Goal: Complete application form: Complete application form

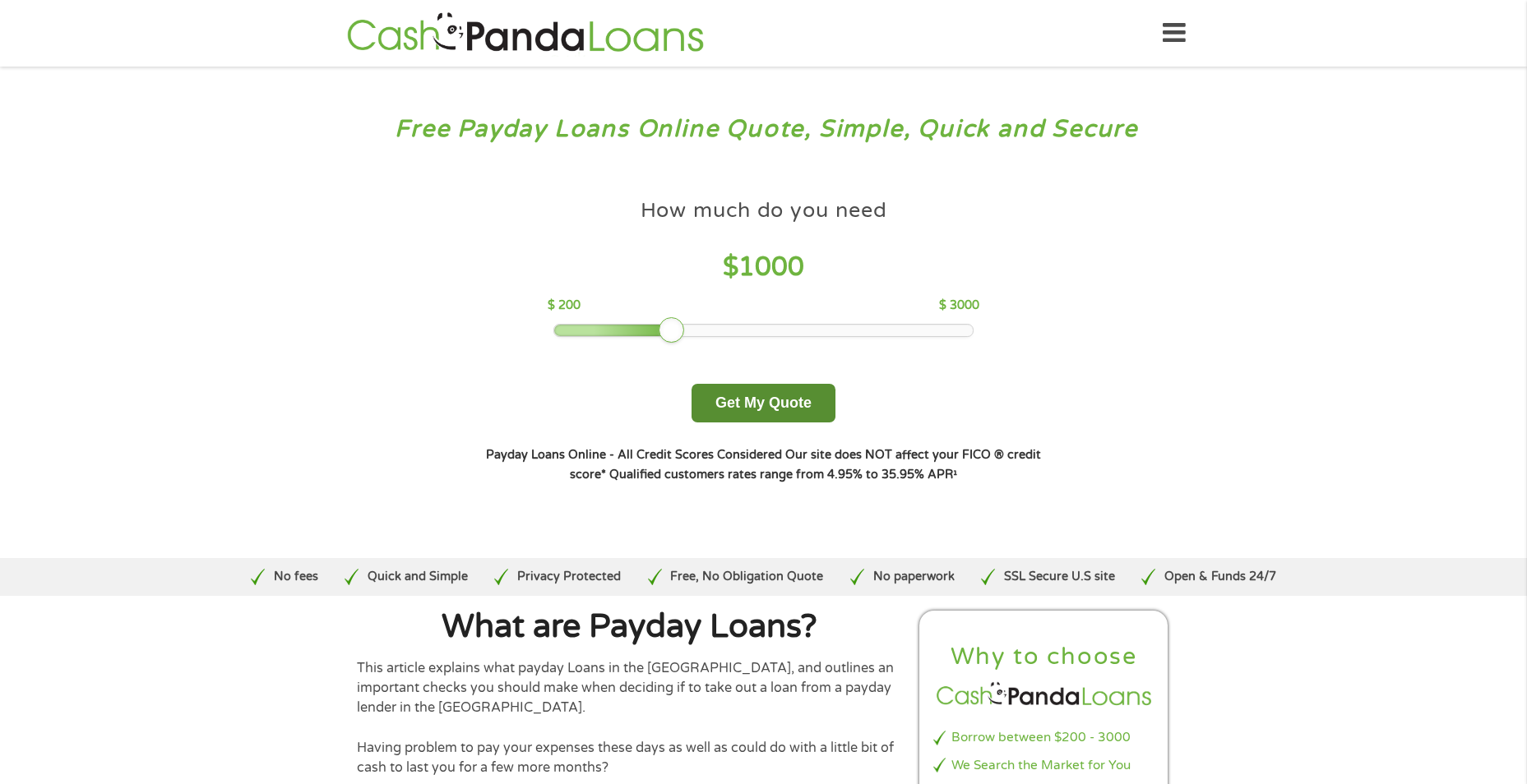
click at [783, 394] on button "Get My Quote" at bounding box center [764, 403] width 144 height 38
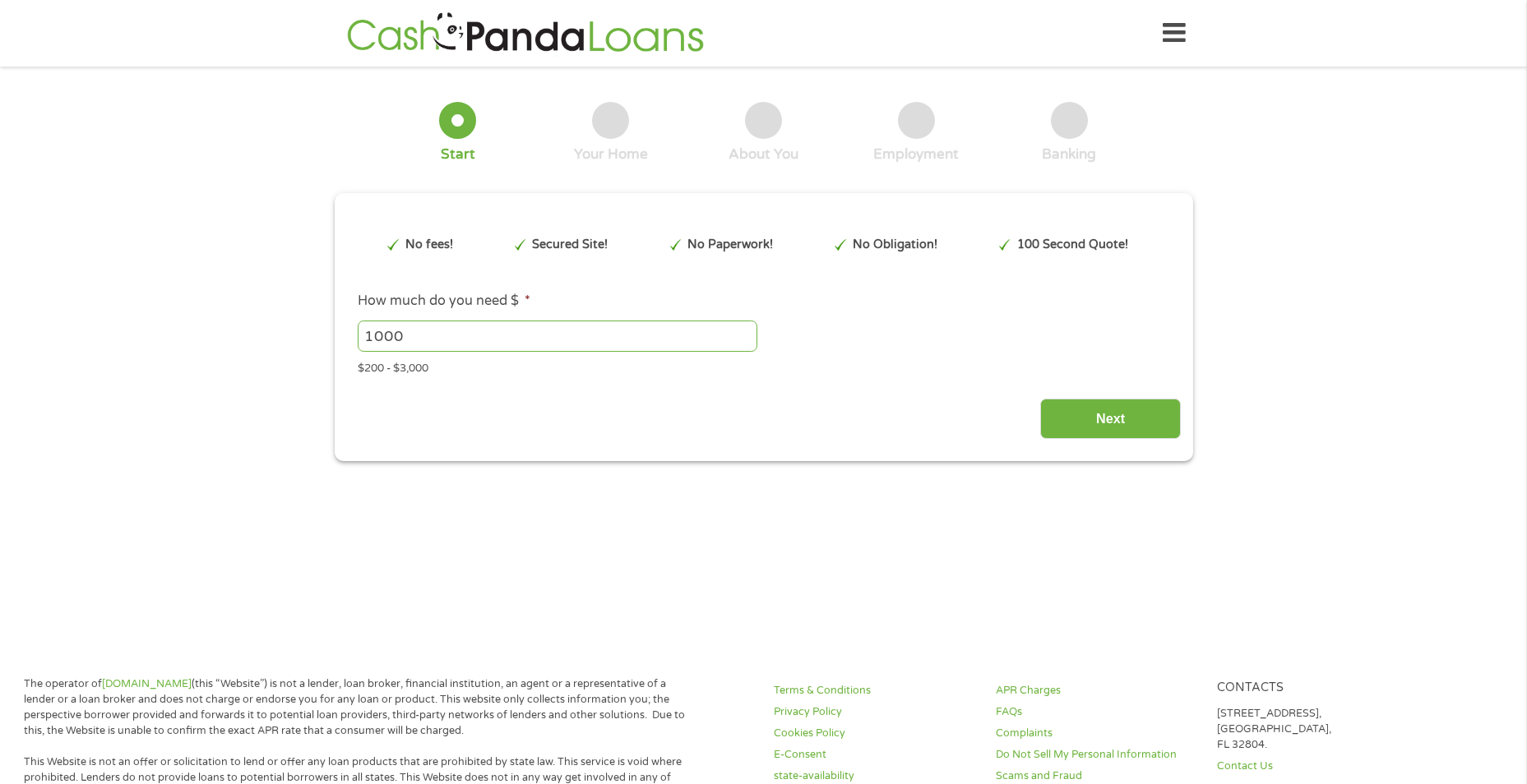
type input "EAIaIQobChMIv8zmqayKjwMVdJ1aBR3j2iEzEAAYAiAAEgInUfD_BwE"
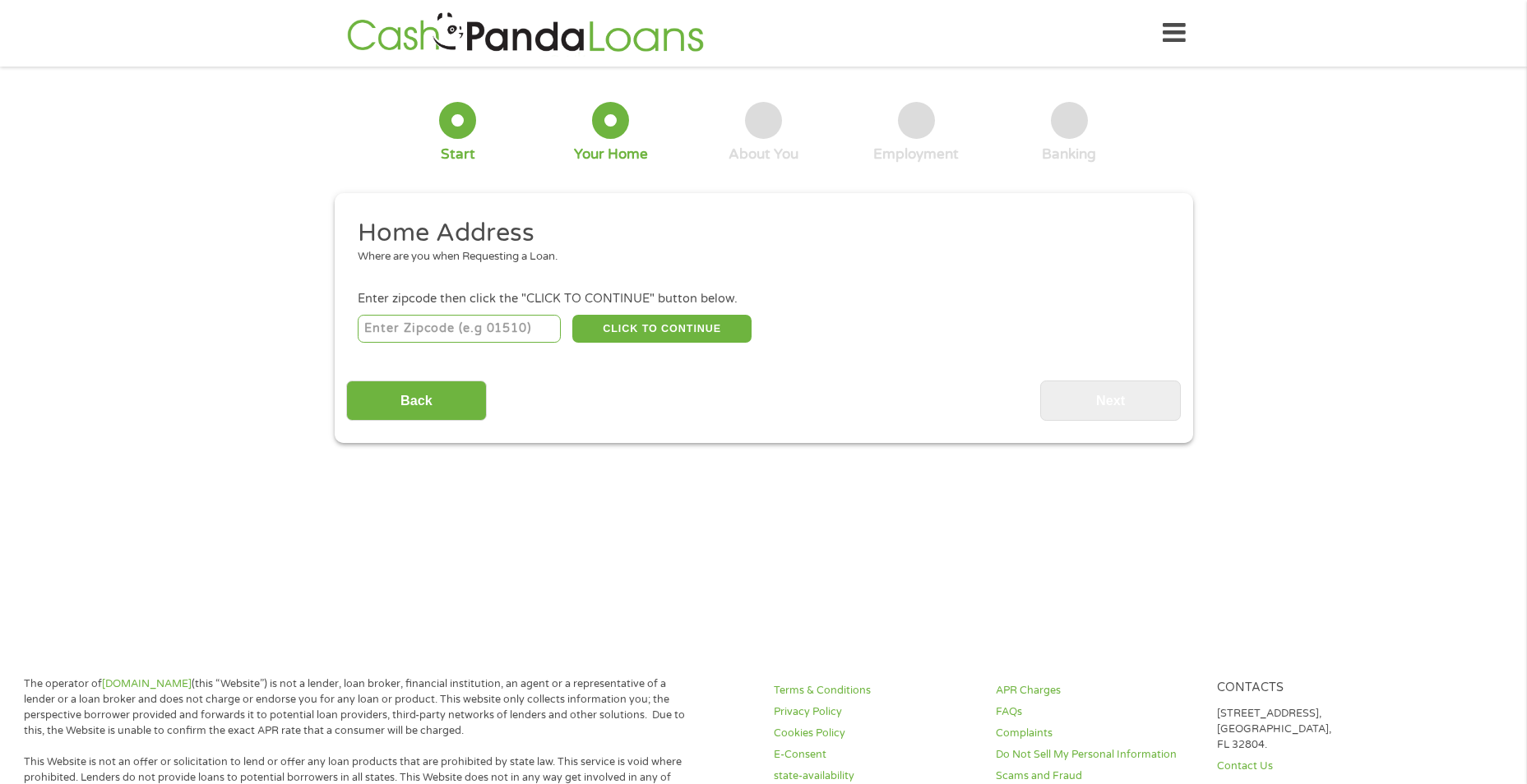
click at [452, 327] on input "number" at bounding box center [459, 328] width 203 height 28
type input "71745"
select select "[US_STATE]"
click at [627, 337] on button "CLICK TO CONTINUE" at bounding box center [661, 328] width 179 height 28
type input "71745"
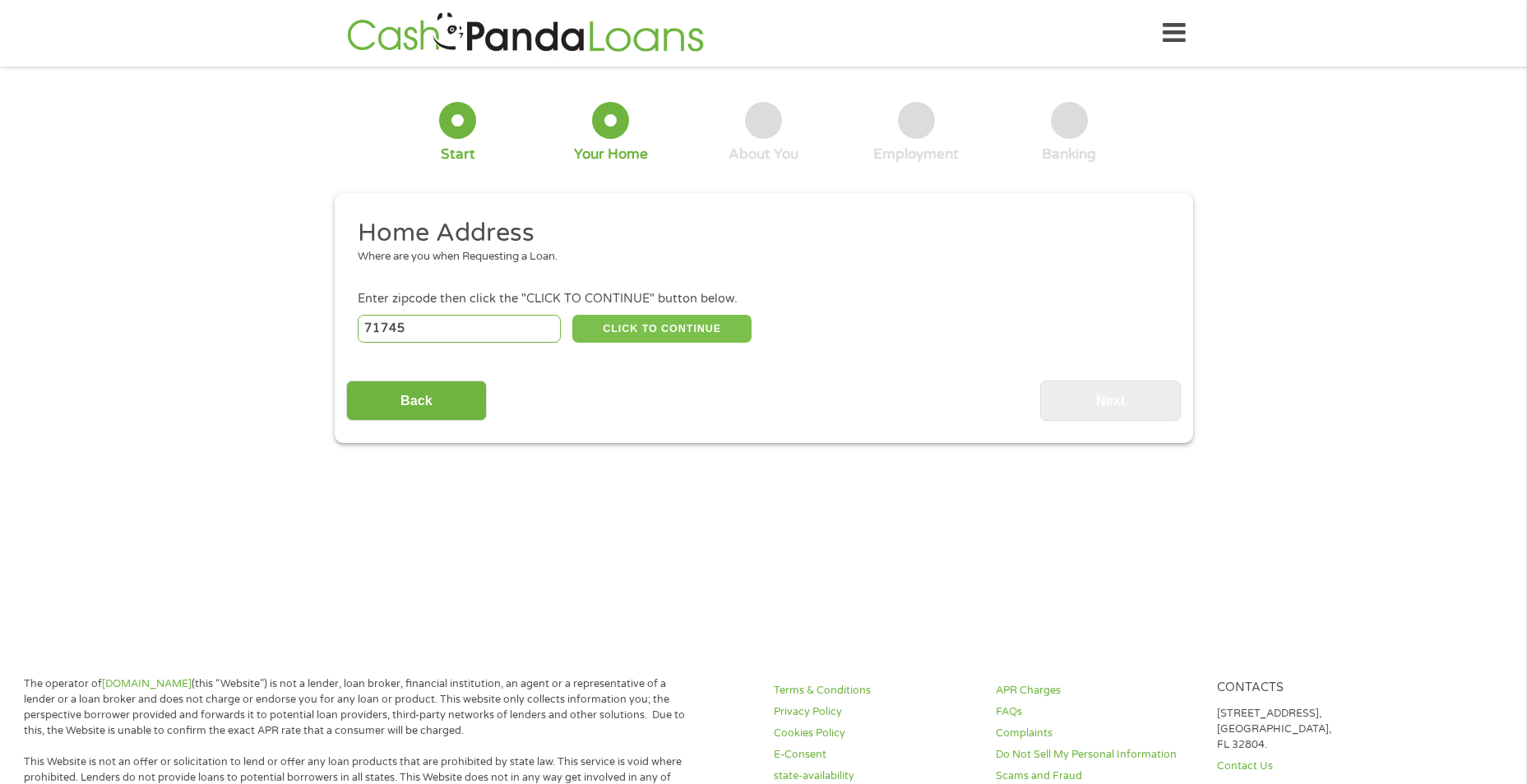
type input "[PERSON_NAME]"
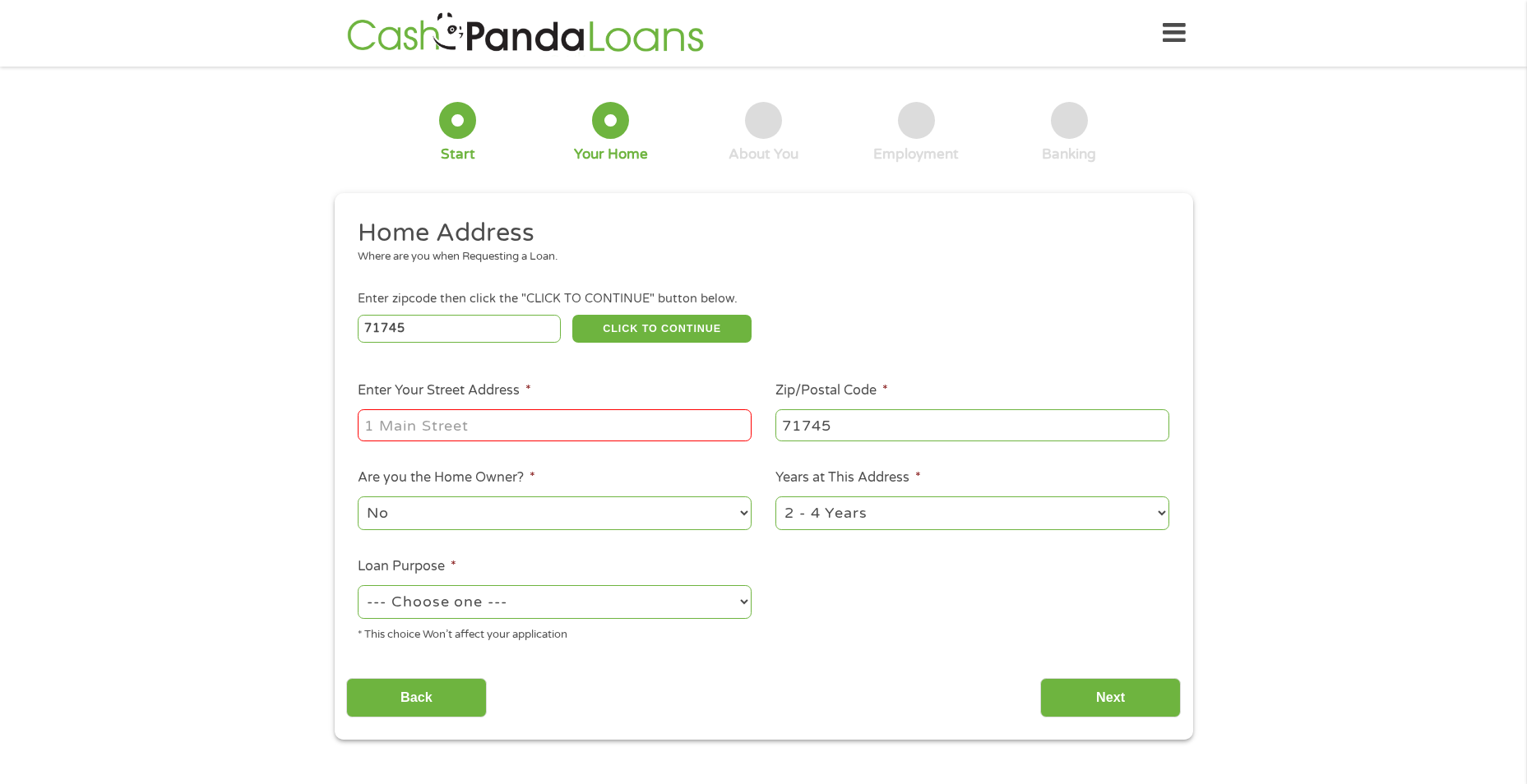
click at [470, 430] on input "Enter Your Street Address *" at bounding box center [555, 425] width 394 height 31
type input "[STREET_ADDRESS][PERSON_NAME][PERSON_NAME]"
click at [574, 507] on select "No Yes" at bounding box center [555, 514] width 394 height 34
click at [718, 602] on select "--- Choose one --- Pay Bills Debt Consolidation Home Improvement Major Purchase…" at bounding box center [555, 602] width 394 height 34
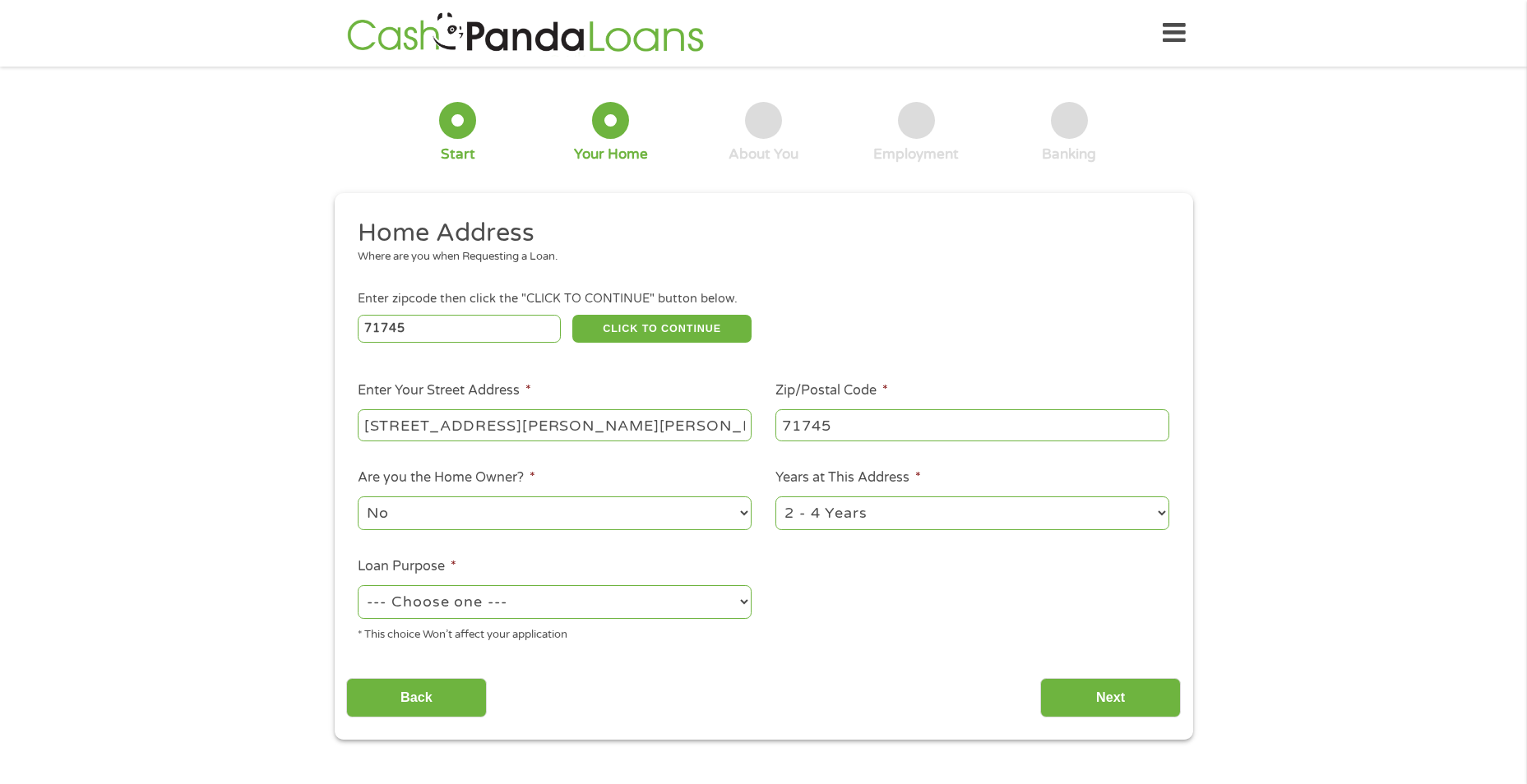
select select "shorttermcash"
click at [358, 585] on select "--- Choose one --- Pay Bills Debt Consolidation Home Improvement Major Purchase…" at bounding box center [555, 602] width 394 height 34
click at [1071, 704] on input "Next" at bounding box center [1110, 698] width 141 height 40
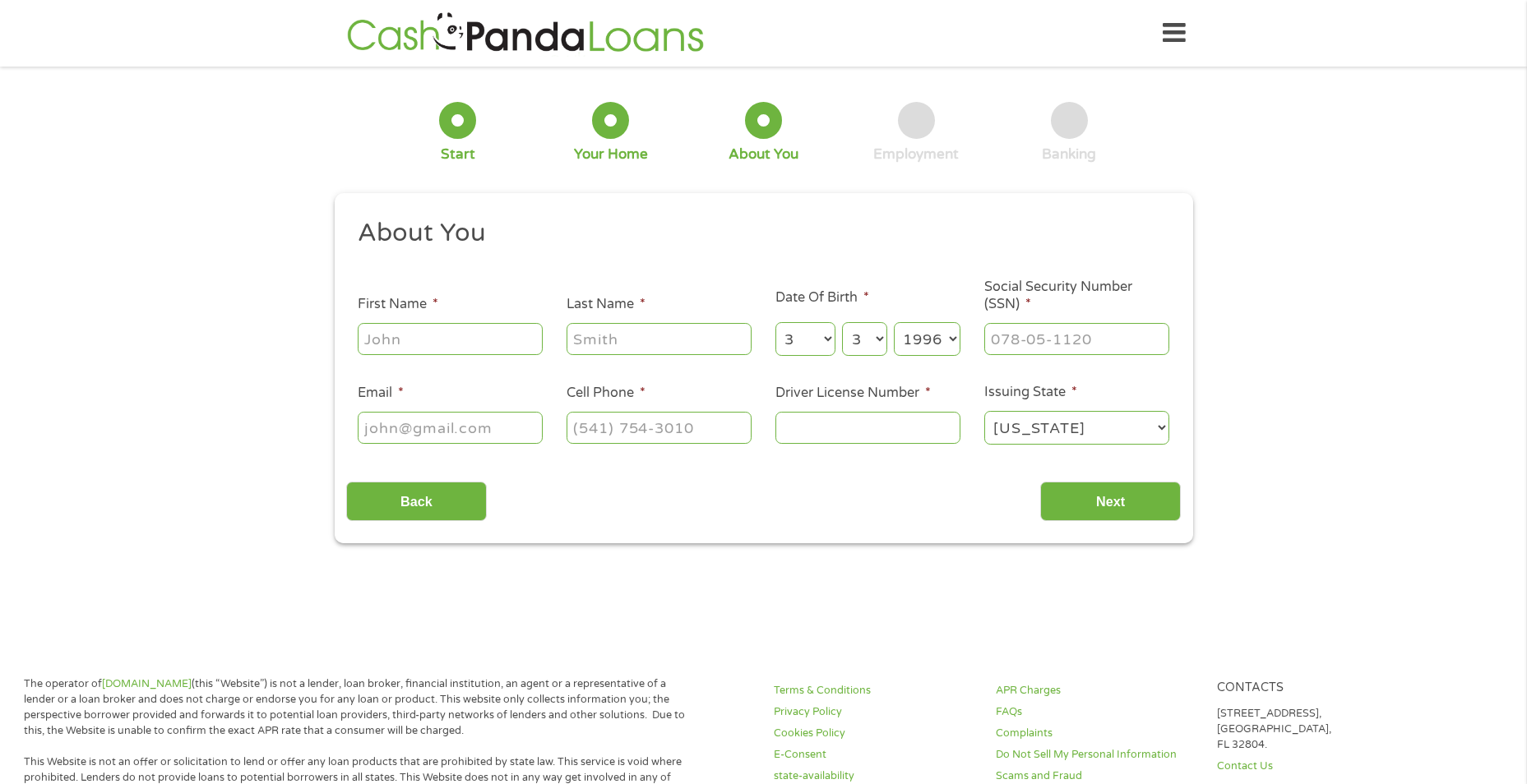
scroll to position [6, 6]
click at [403, 345] on input "First Name *" at bounding box center [450, 338] width 185 height 31
type input "[PERSON_NAME]"
type input "[EMAIL_ADDRESS][DOMAIN_NAME]"
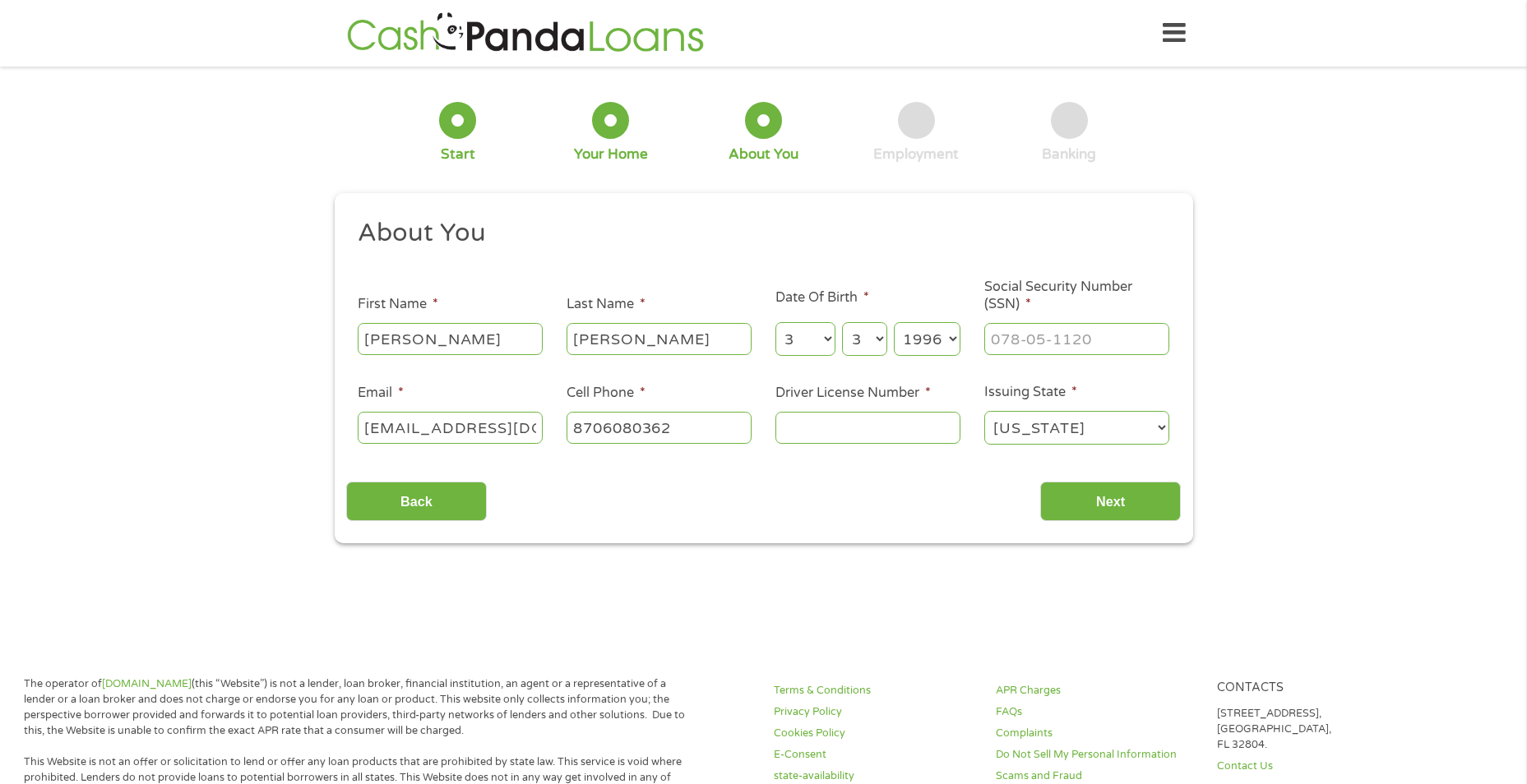
type input "[PHONE_NUMBER]"
click at [1033, 333] on input "___-__-____" at bounding box center [1077, 338] width 185 height 31
type input "432-89-8875"
click at [846, 419] on input "Driver License Number *" at bounding box center [867, 427] width 185 height 31
type input "9"
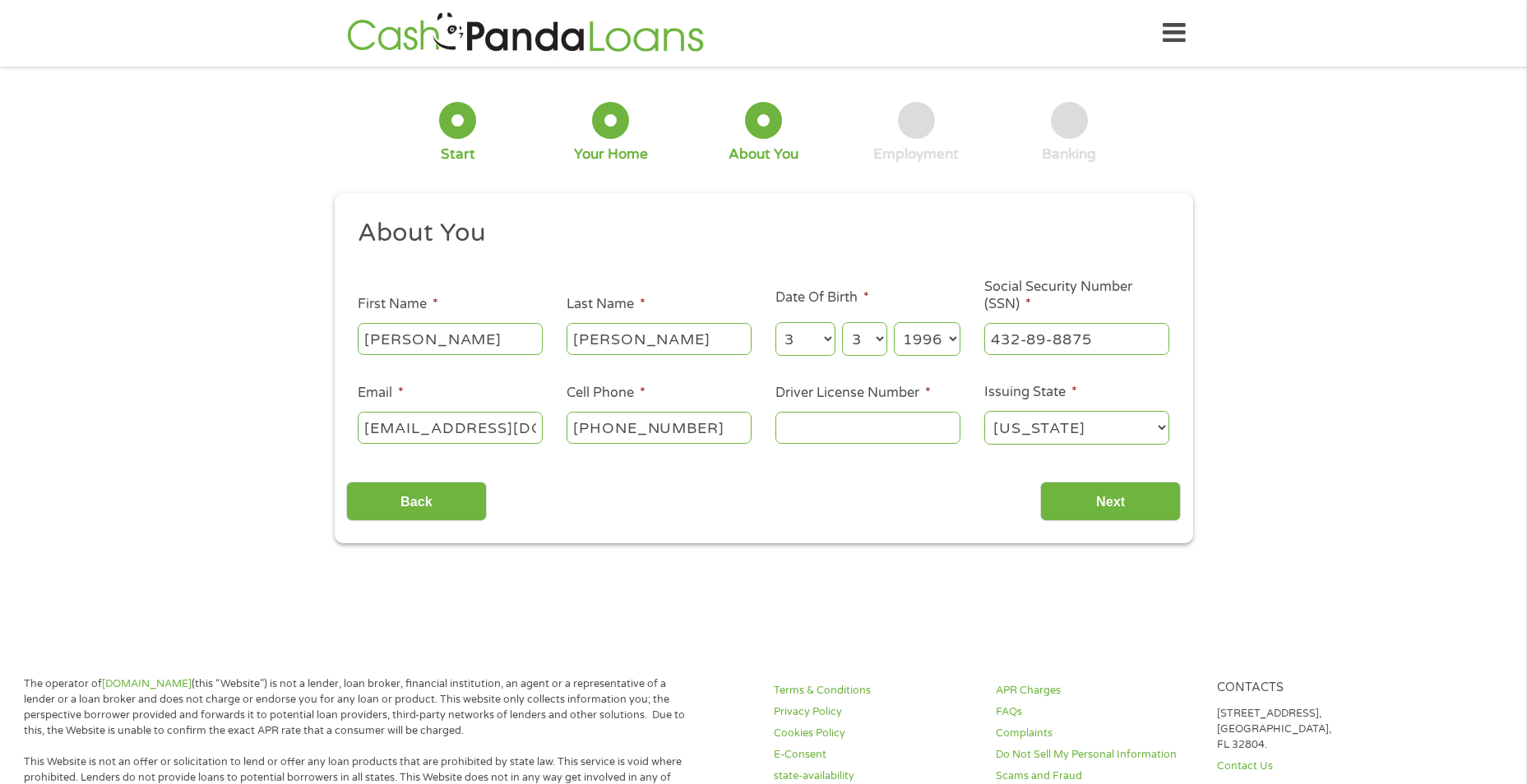
click at [854, 433] on input "Driver License Number *" at bounding box center [867, 427] width 185 height 31
type input "935003860"
click at [1124, 507] on input "Next" at bounding box center [1110, 501] width 141 height 40
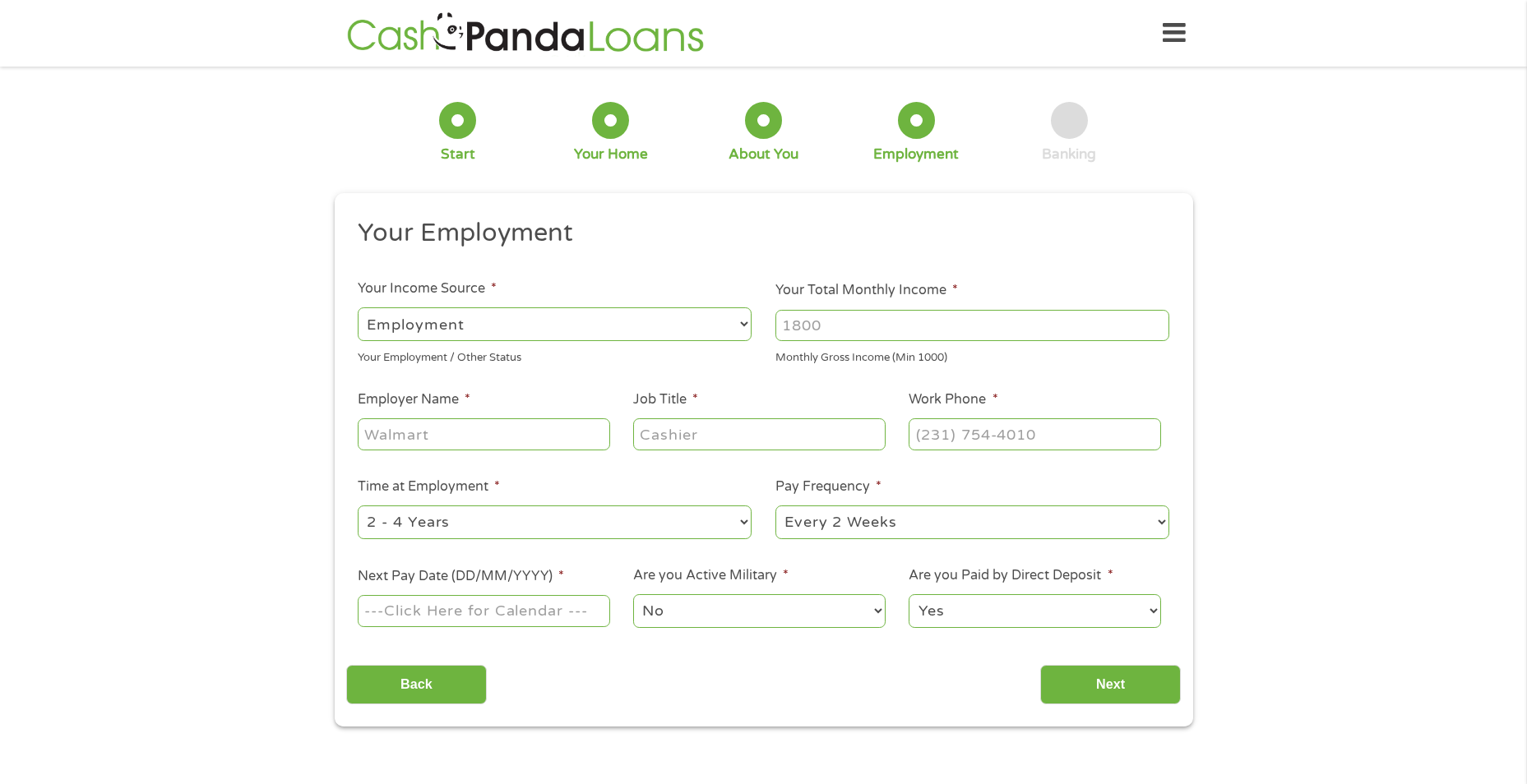
click at [566, 333] on select "--- Choose one --- Employment [DEMOGRAPHIC_DATA] Benefits" at bounding box center [555, 325] width 394 height 34
click at [570, 332] on select "--- Choose one --- Employment [DEMOGRAPHIC_DATA] Benefits" at bounding box center [555, 325] width 394 height 34
click at [946, 328] on input "Your Total Monthly Income *" at bounding box center [972, 325] width 394 height 31
type input "4000"
click at [511, 439] on input "Employer Name *" at bounding box center [483, 434] width 252 height 31
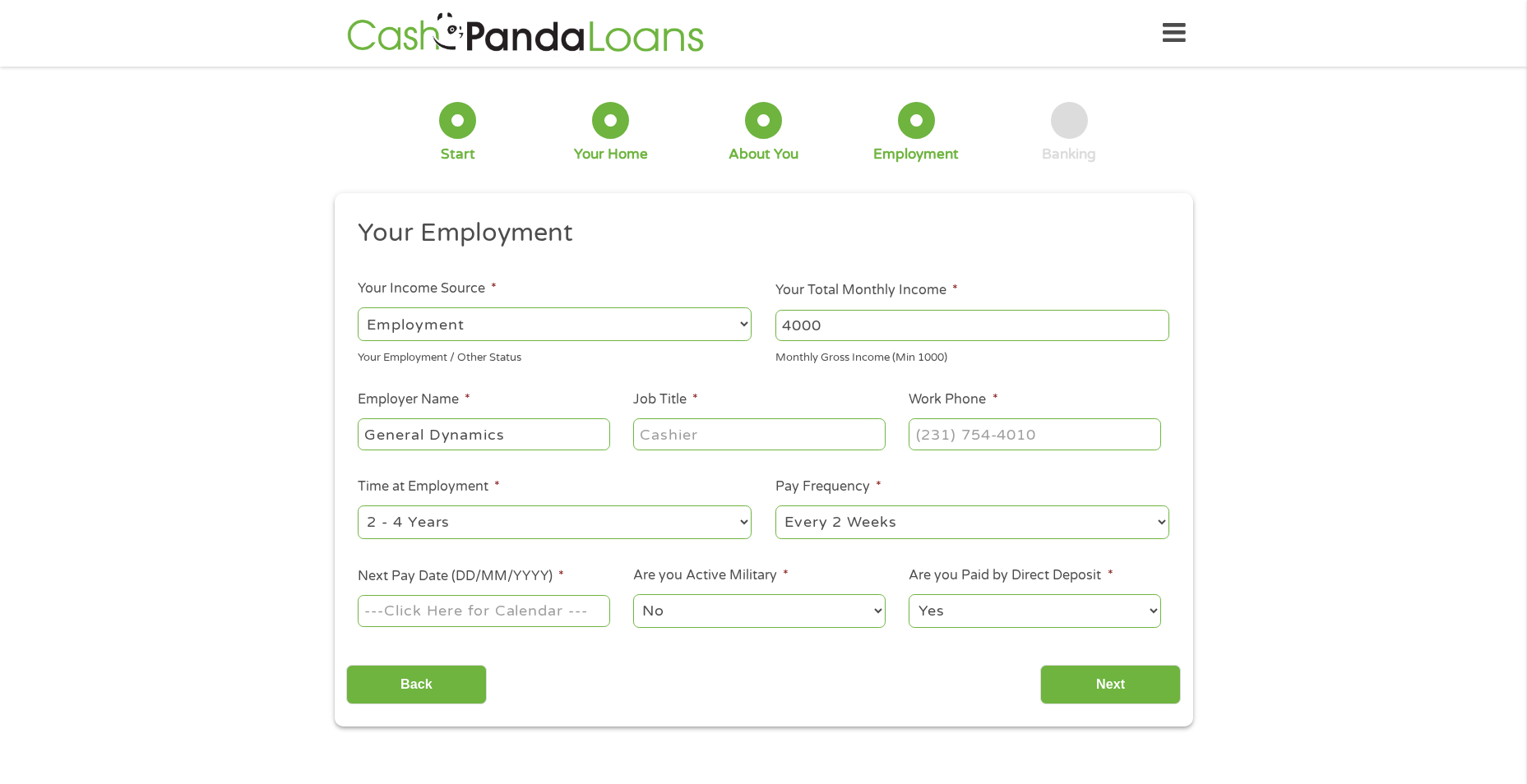
type input "General Dynamics"
drag, startPoint x: 650, startPoint y: 433, endPoint x: 645, endPoint y: 447, distance: 14.9
click at [651, 433] on input "Job Title *" at bounding box center [758, 434] width 252 height 31
type input "Chemical Technician II"
click at [956, 431] on input "(___) ___-____" at bounding box center [1034, 434] width 252 height 31
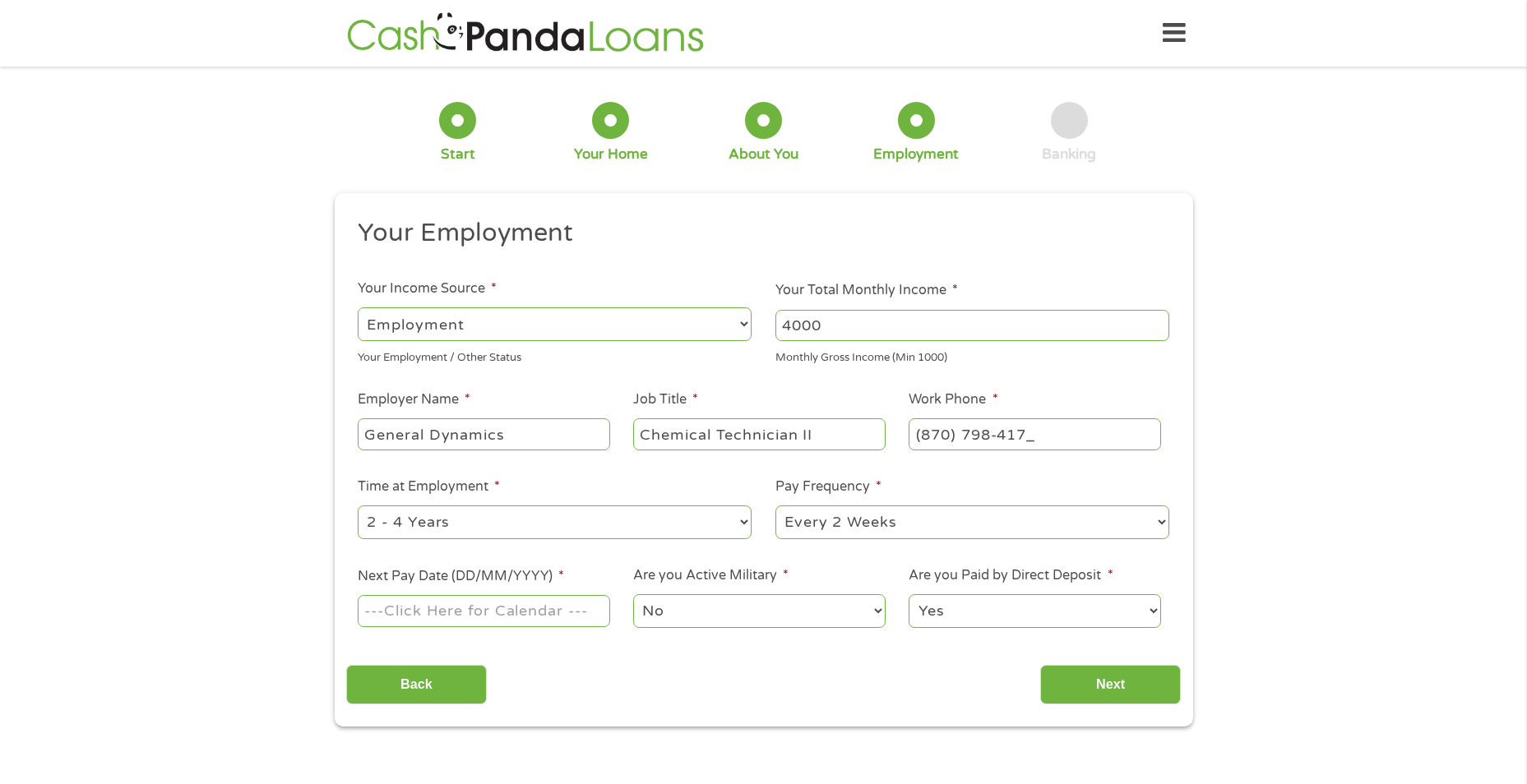
type input "[PHONE_NUMBER]"
click at [514, 527] on select "--- Choose one --- 1 Year or less 1 - 2 Years 2 - 4 Years Over 4 Years" at bounding box center [555, 523] width 394 height 34
select select "24months"
click at [358, 506] on select "--- Choose one --- 1 Year or less 1 - 2 Years 2 - 4 Years Over 4 Years" at bounding box center [555, 523] width 394 height 34
click at [416, 614] on input "Next Pay Date (DD/MM/YYYY) *" at bounding box center [483, 610] width 252 height 31
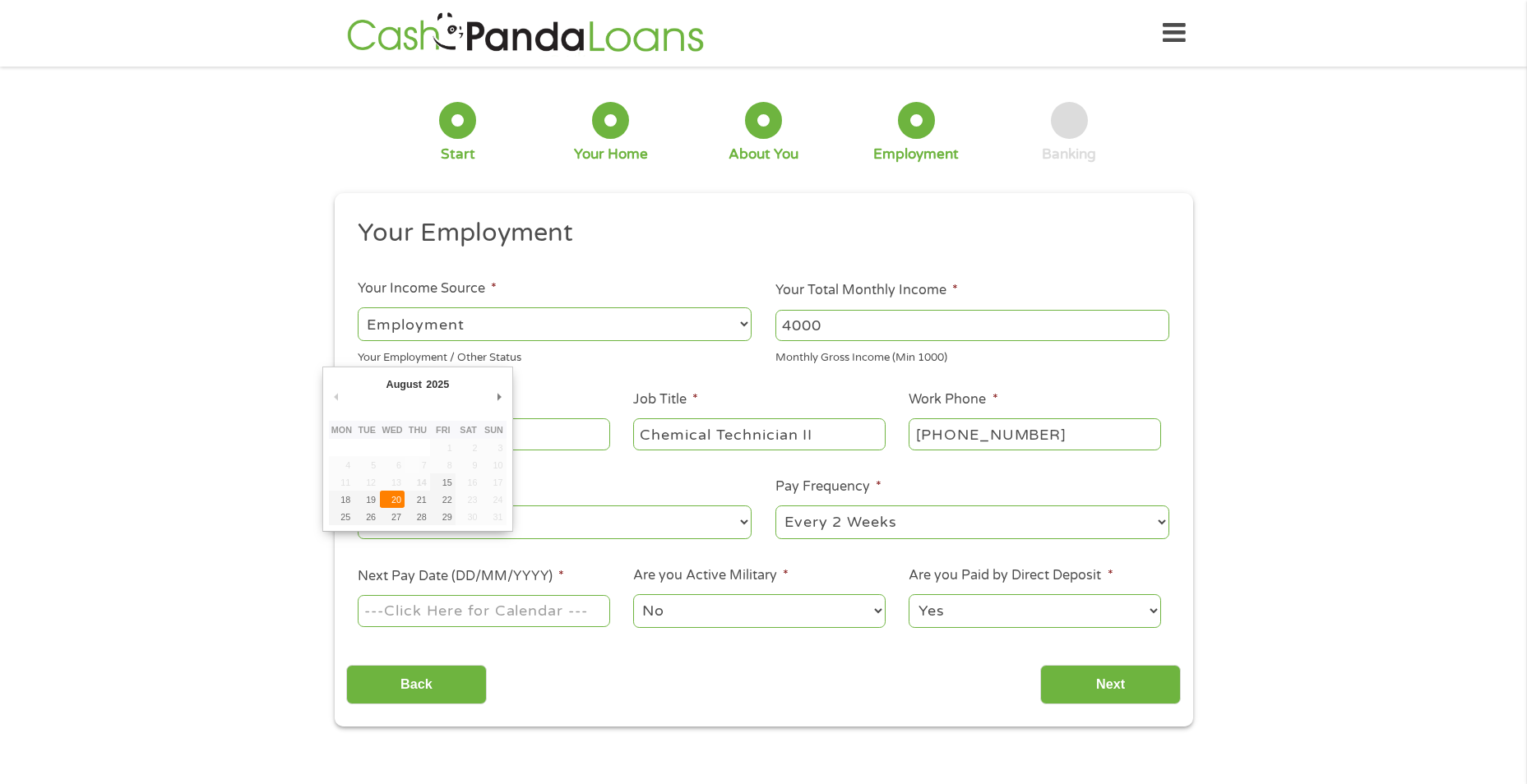
type input "[DATE]"
click at [703, 610] on select "No Yes" at bounding box center [758, 611] width 252 height 34
click at [989, 663] on div "Back Next" at bounding box center [764, 678] width 834 height 52
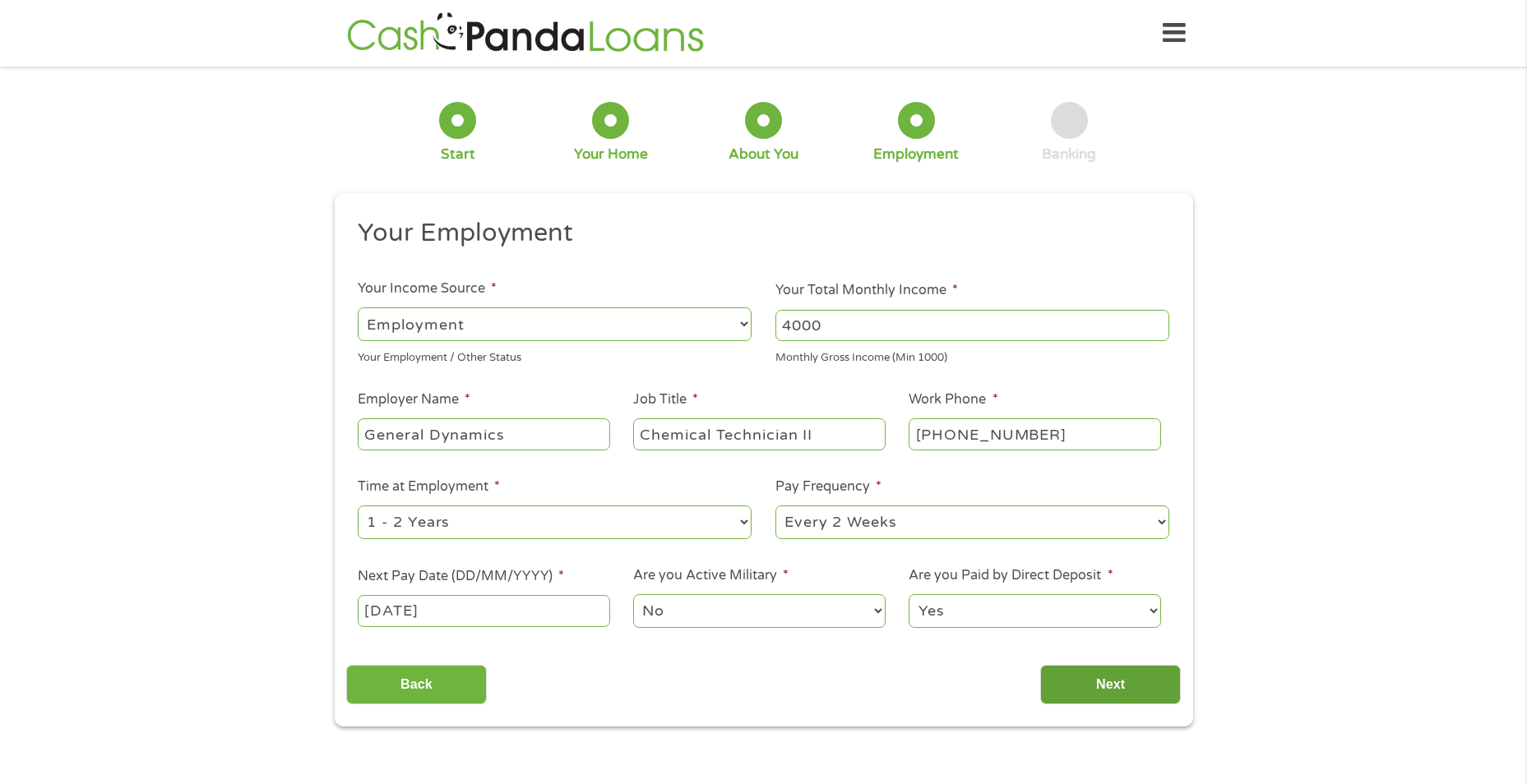
click at [1097, 683] on input "Next" at bounding box center [1110, 685] width 141 height 40
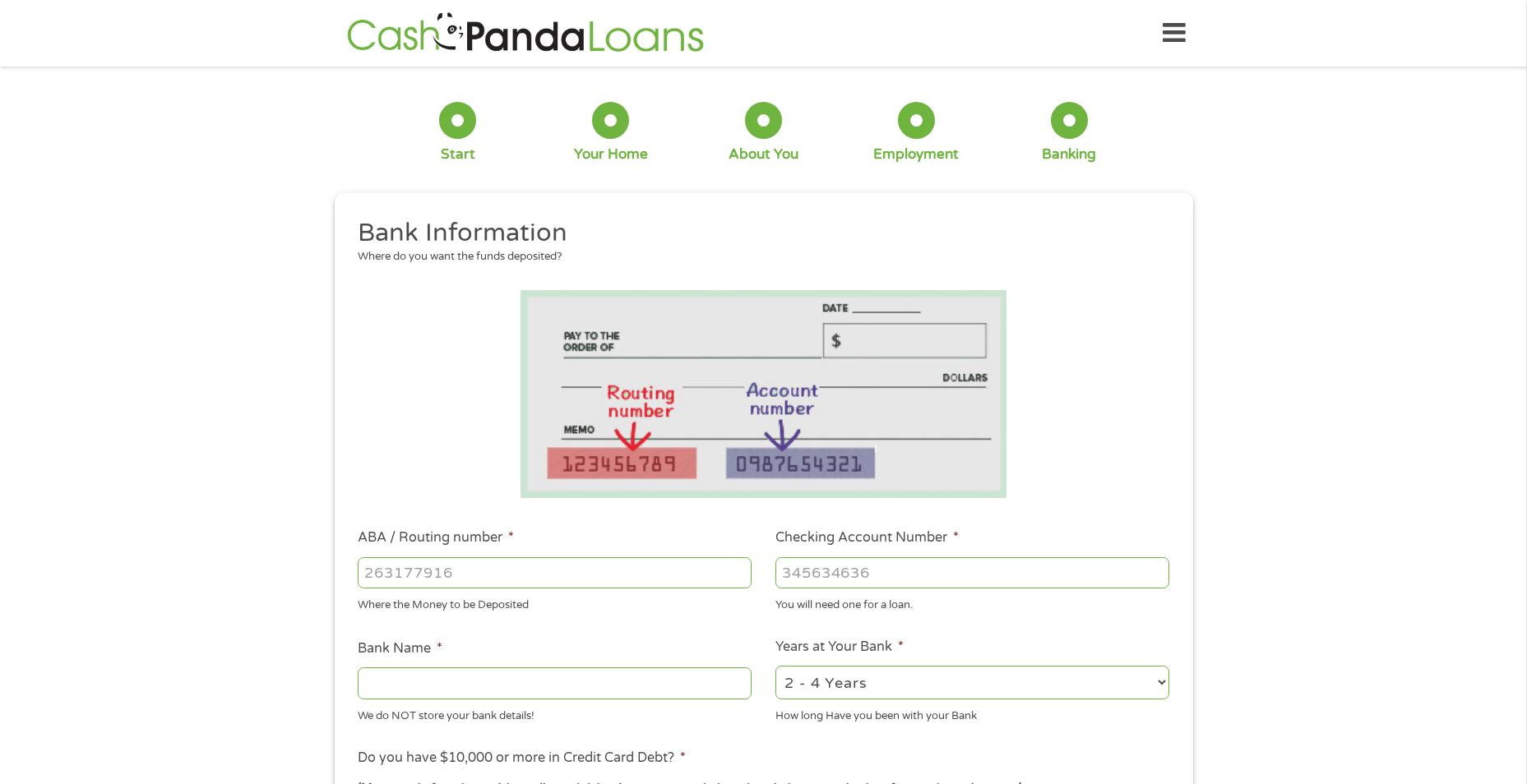
click at [394, 577] on input "ABA / Routing number *" at bounding box center [555, 573] width 394 height 31
type input "041215663"
type input "[PERSON_NAME] BANK"
type input "041215663"
click at [857, 572] on input "Checking Account Number *" at bounding box center [972, 573] width 394 height 31
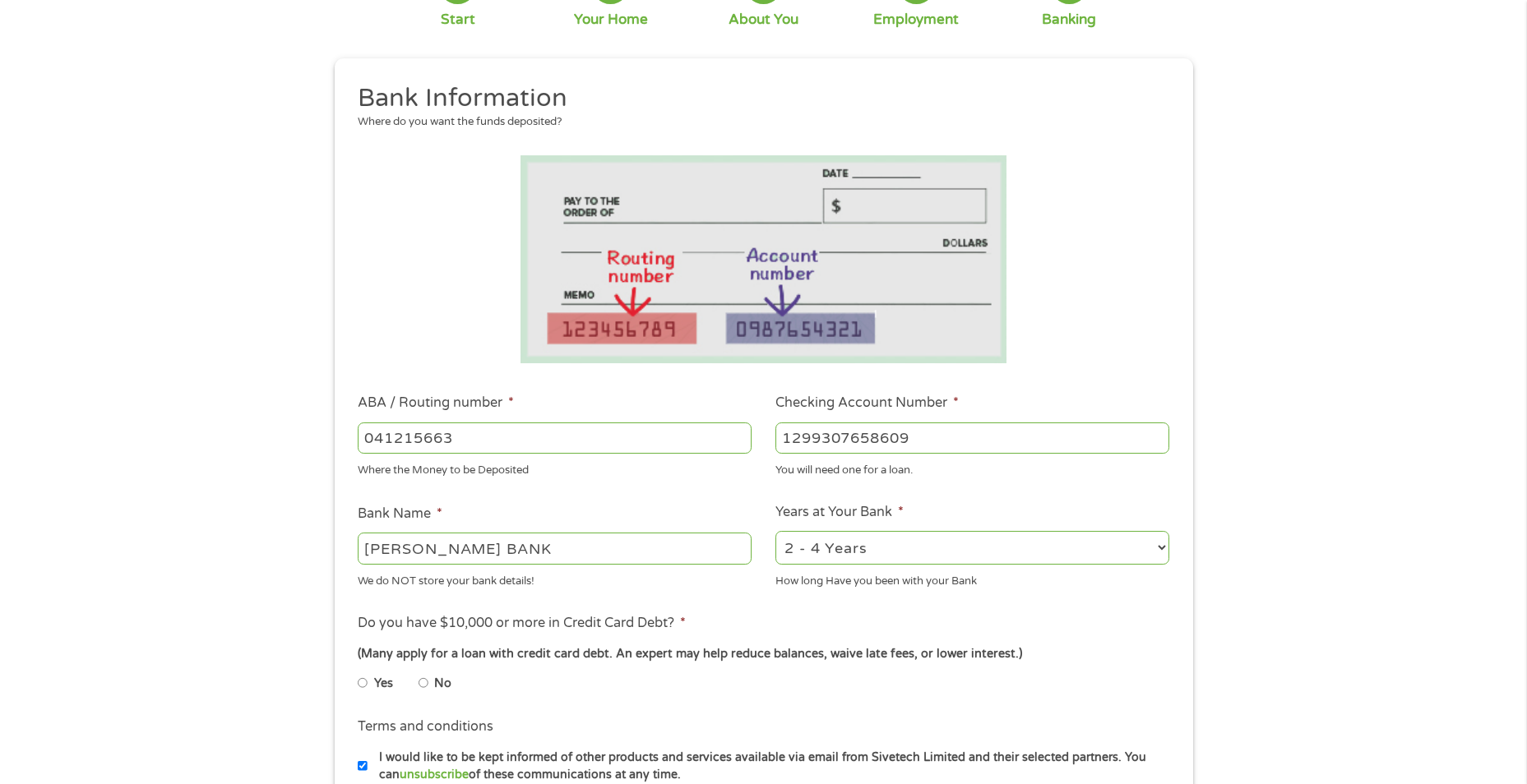
scroll to position [165, 0]
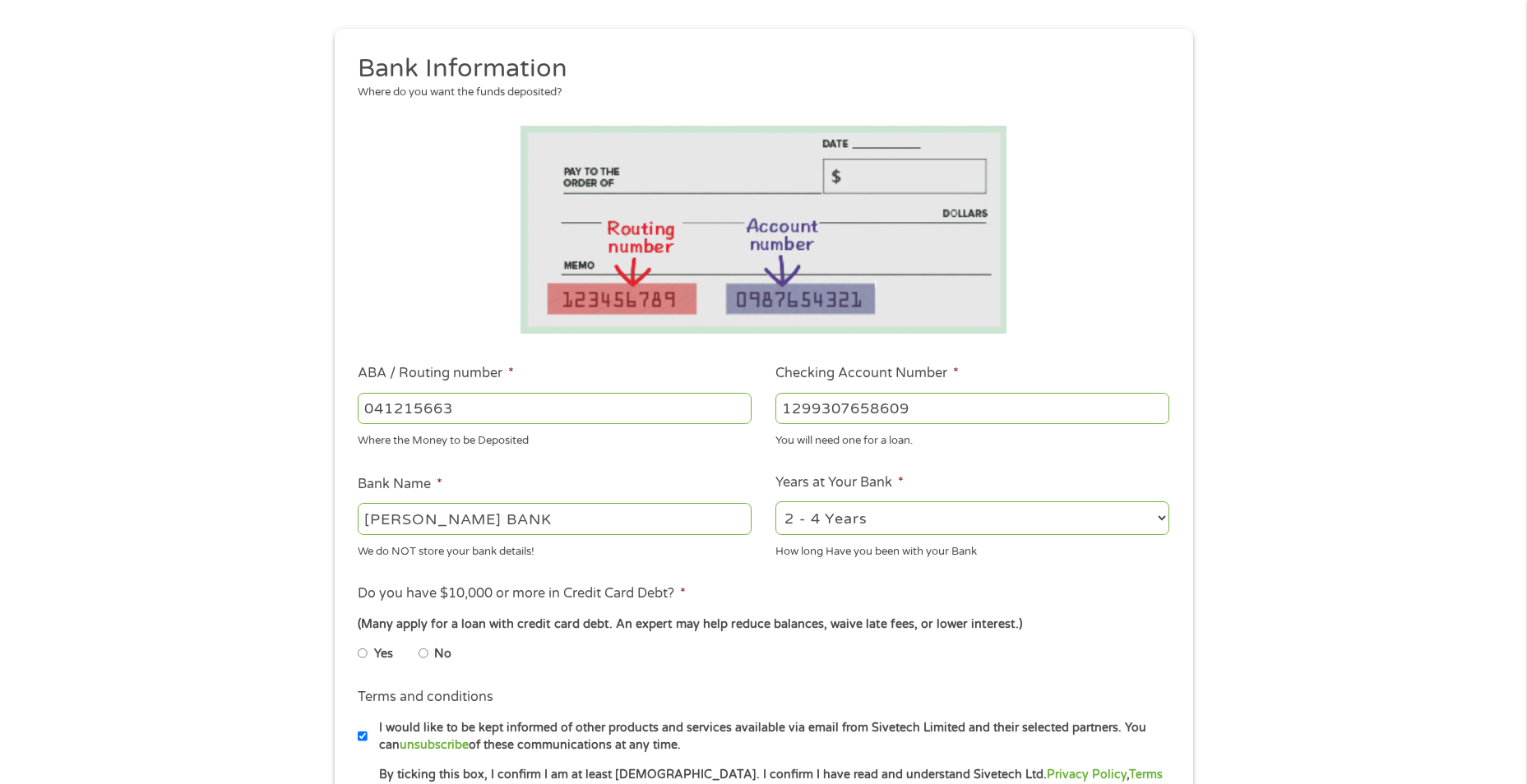
type input "1299307658609"
click at [366, 653] on input "Yes" at bounding box center [363, 653] width 10 height 26
radio input "true"
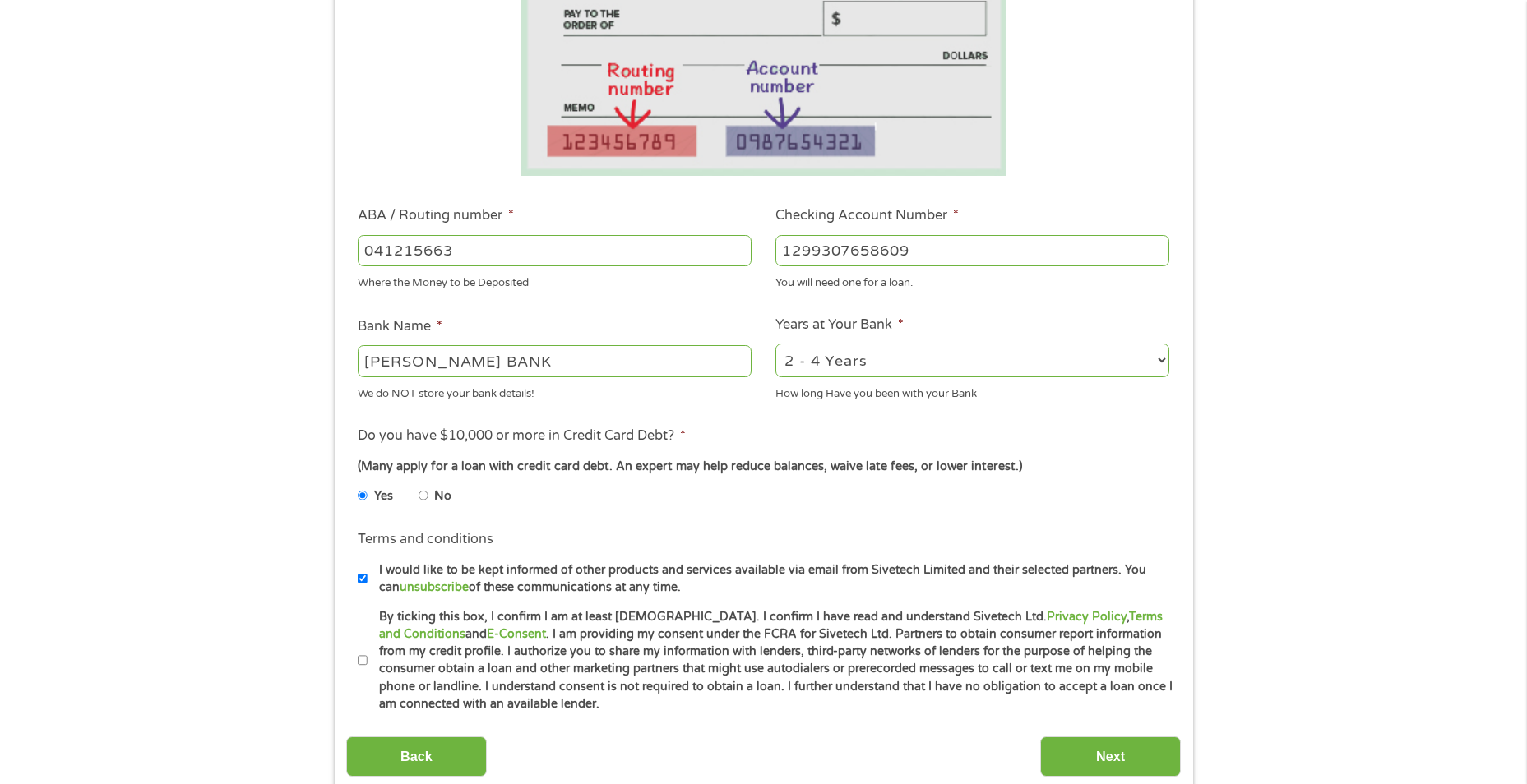
scroll to position [328, 0]
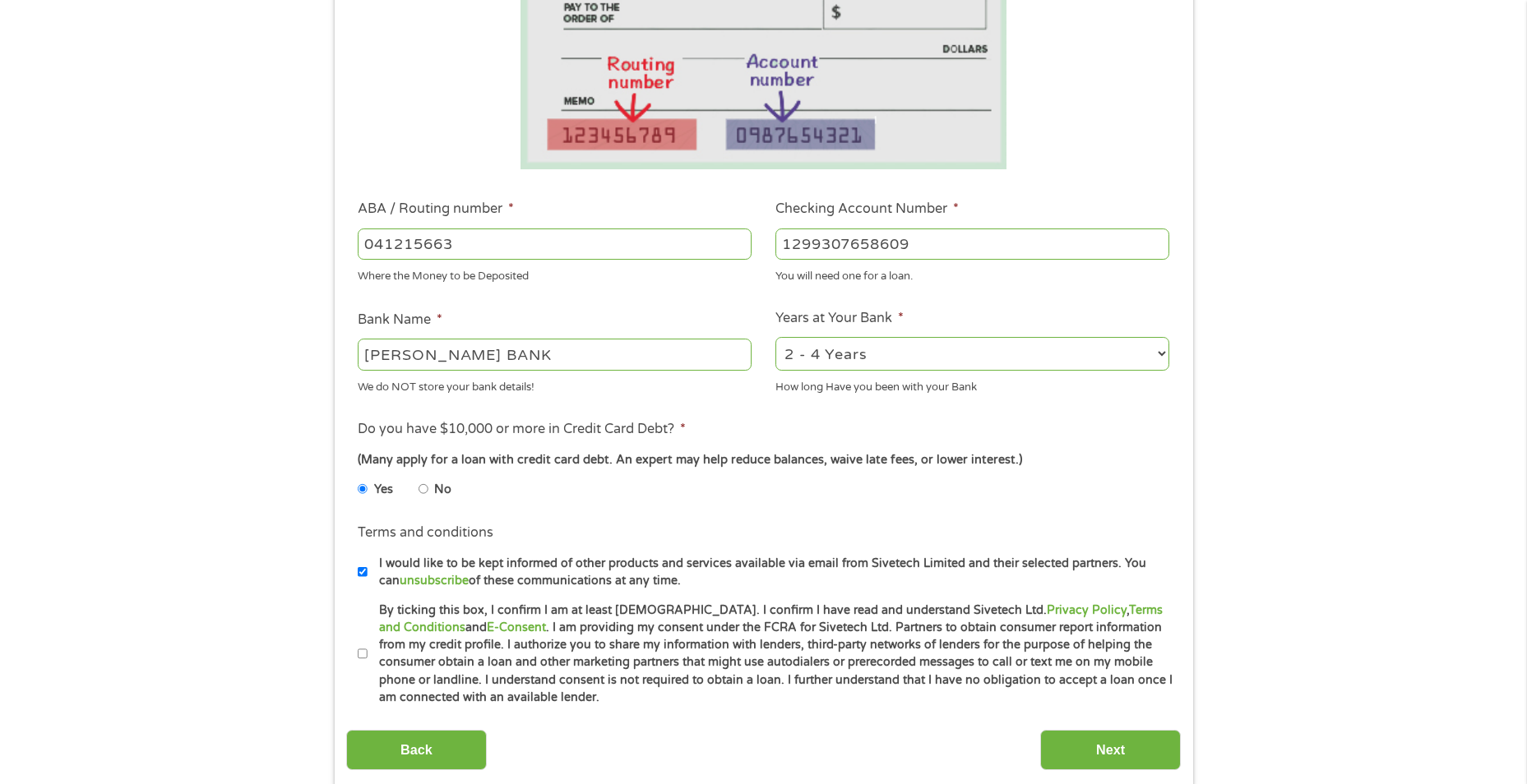
click at [361, 662] on input "By ticking this box, I confirm I am at least [DEMOGRAPHIC_DATA]. I confirm I ha…" at bounding box center [363, 654] width 10 height 26
checkbox input "true"
click at [1088, 747] on input "Next" at bounding box center [1110, 750] width 141 height 40
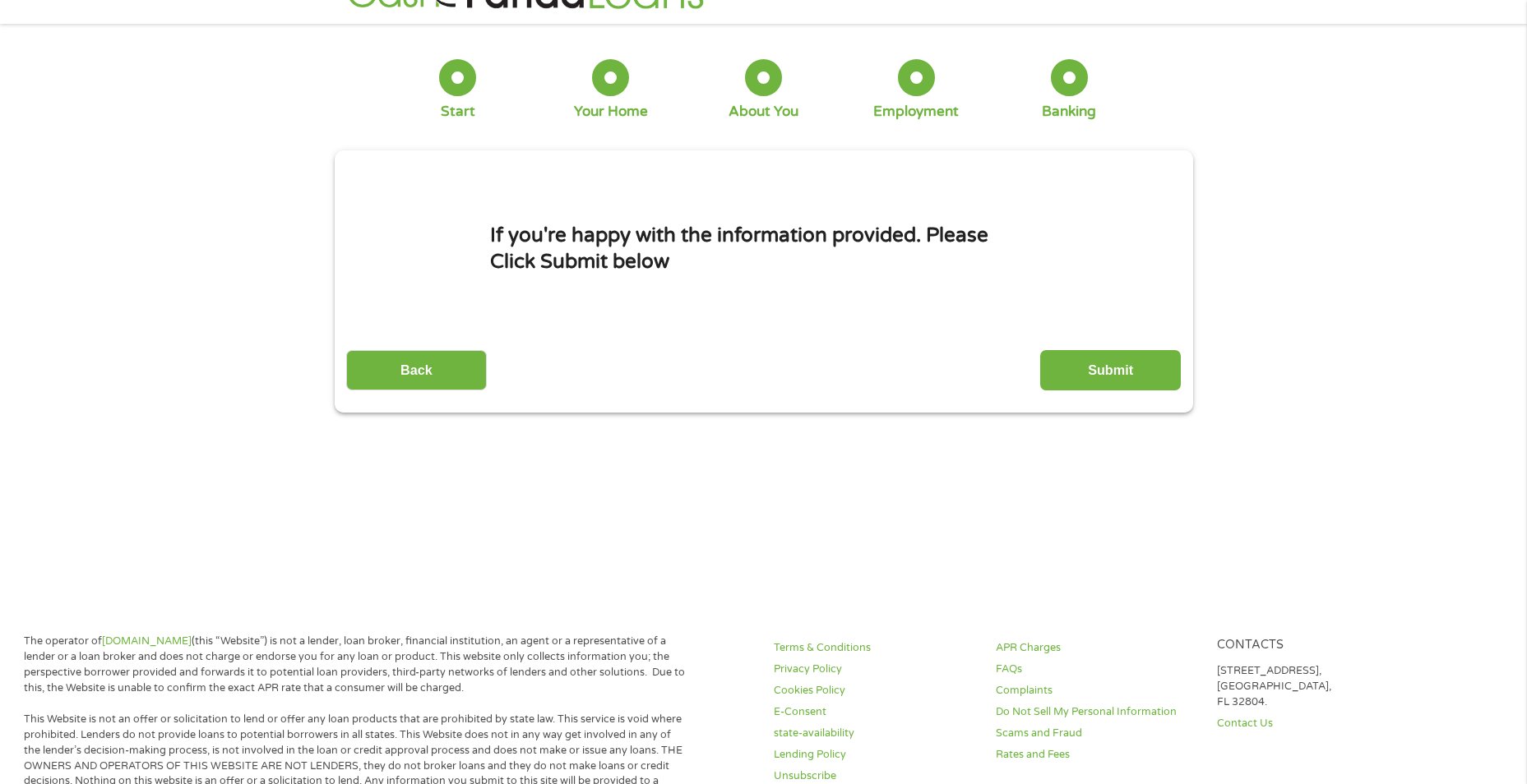
scroll to position [0, 0]
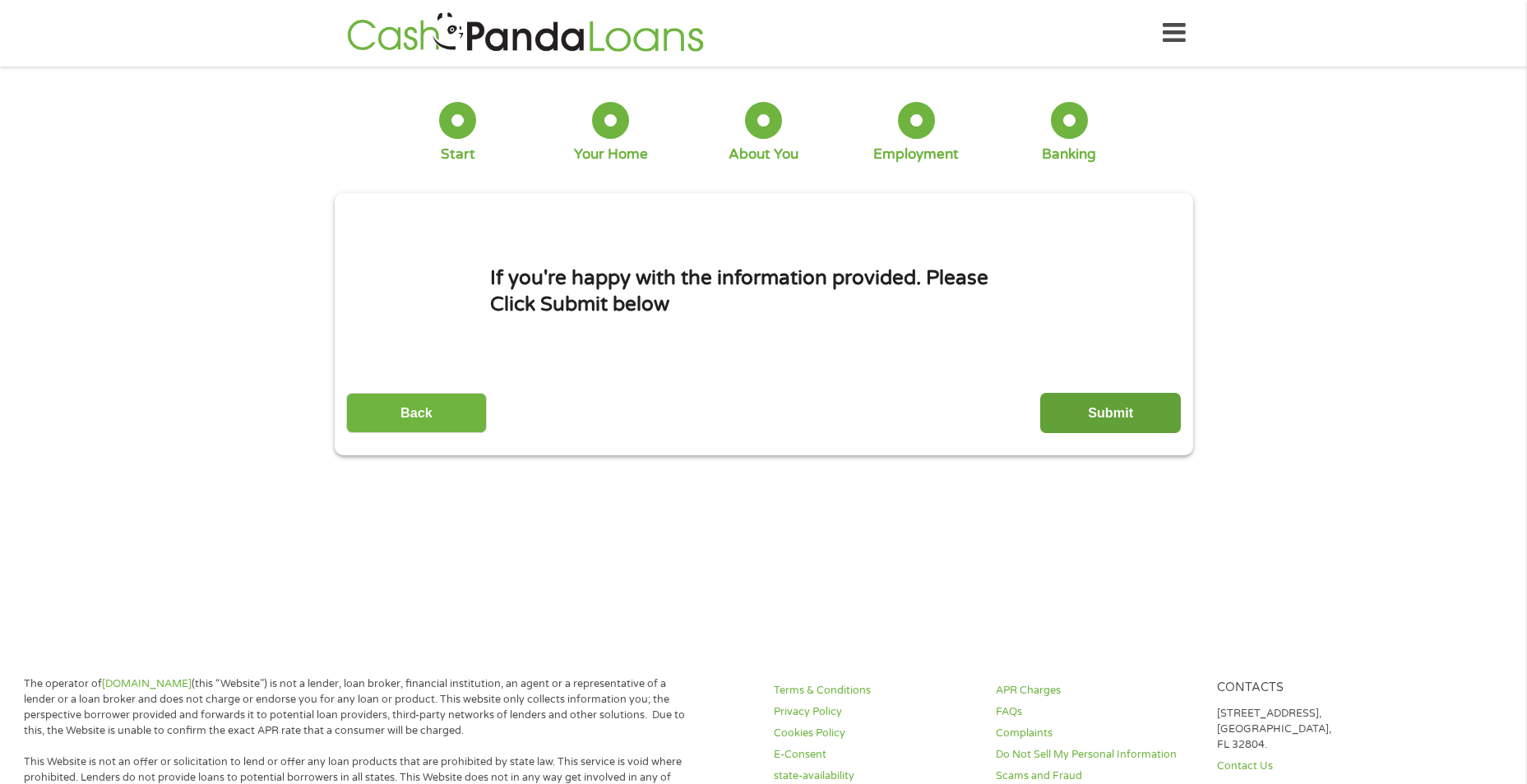
click at [1084, 420] on input "Submit" at bounding box center [1110, 413] width 141 height 40
